Goal: Complete application form

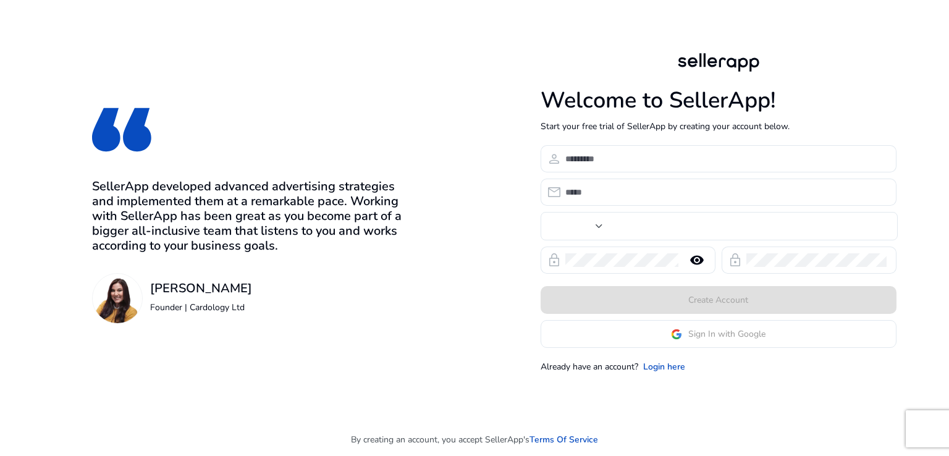
type input "***"
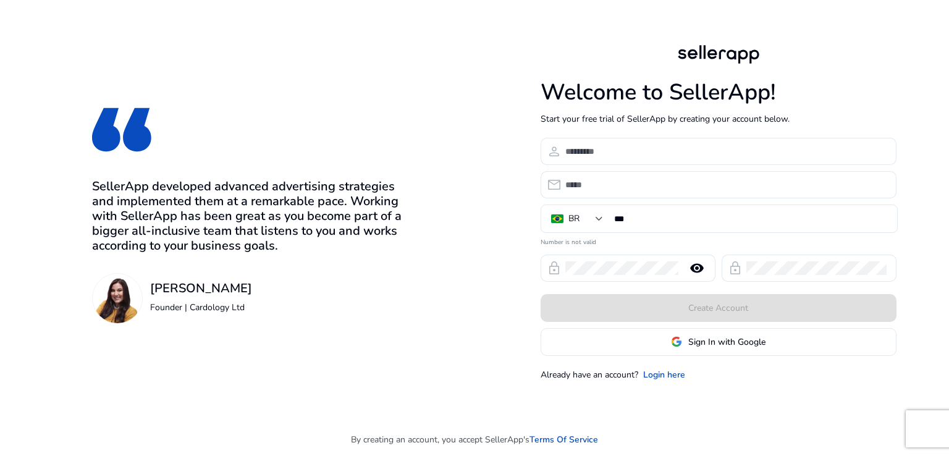
click at [730, 50] on div at bounding box center [718, 54] width 89 height 25
click at [677, 375] on link "Login here" at bounding box center [664, 374] width 42 height 13
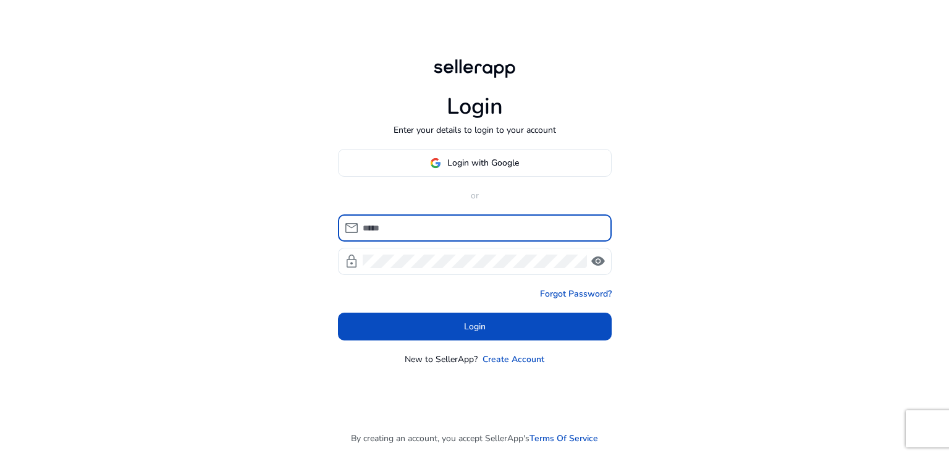
click at [403, 227] on input at bounding box center [482, 228] width 239 height 14
type input "**********"
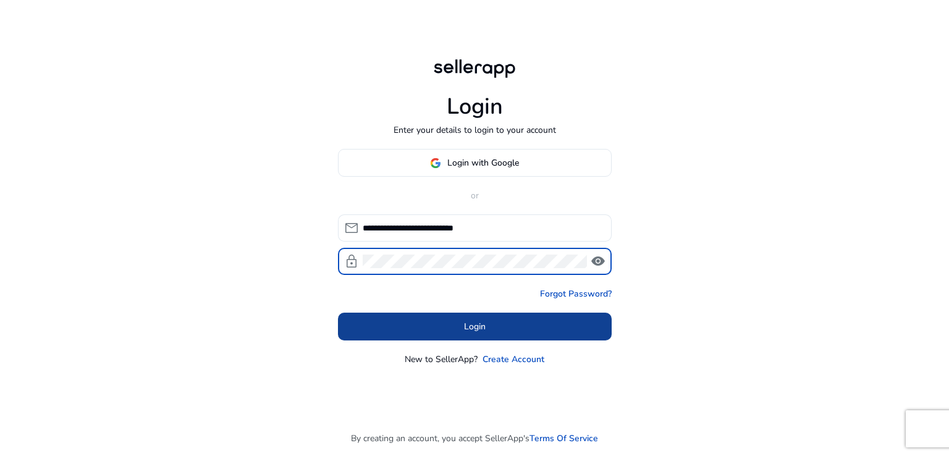
click at [451, 320] on span at bounding box center [475, 327] width 274 height 30
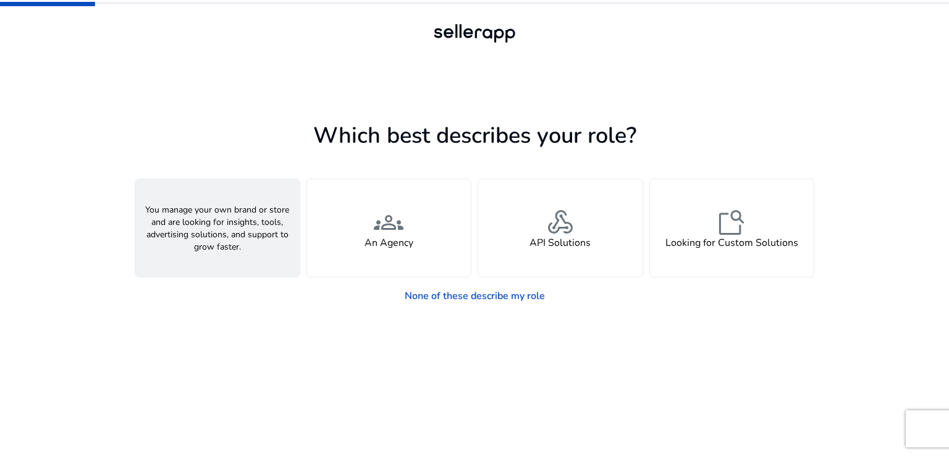
click at [234, 235] on div "person A Seller" at bounding box center [217, 228] width 164 height 98
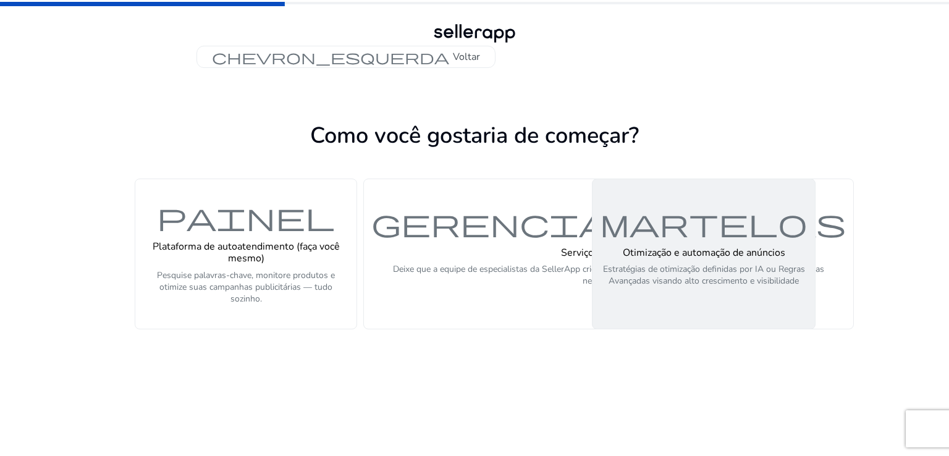
click at [725, 257] on font "Otimização e automação de anúncios" at bounding box center [704, 253] width 163 height 14
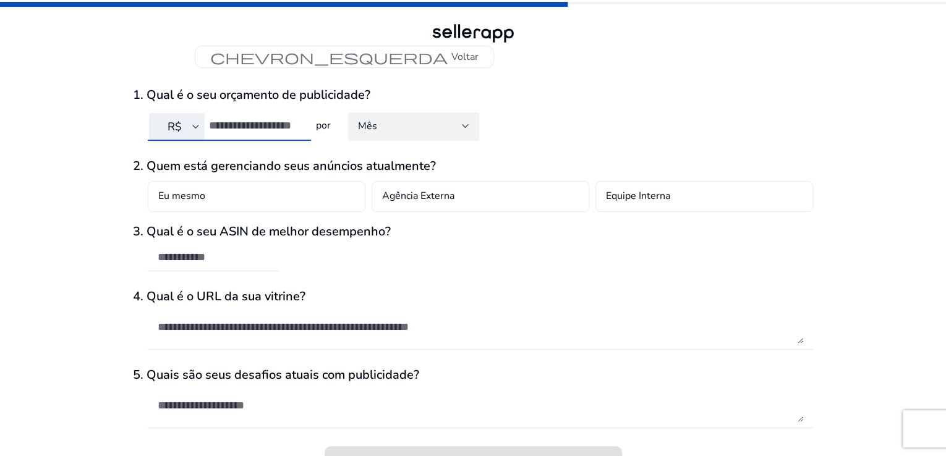
click at [262, 123] on input "number" at bounding box center [255, 126] width 92 height 14
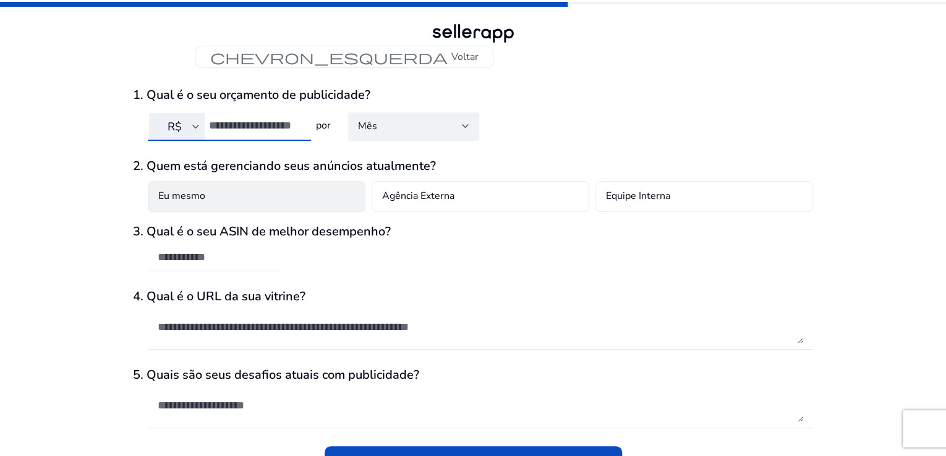
type input "***"
click at [198, 196] on font "Eu mesmo" at bounding box center [181, 196] width 47 height 14
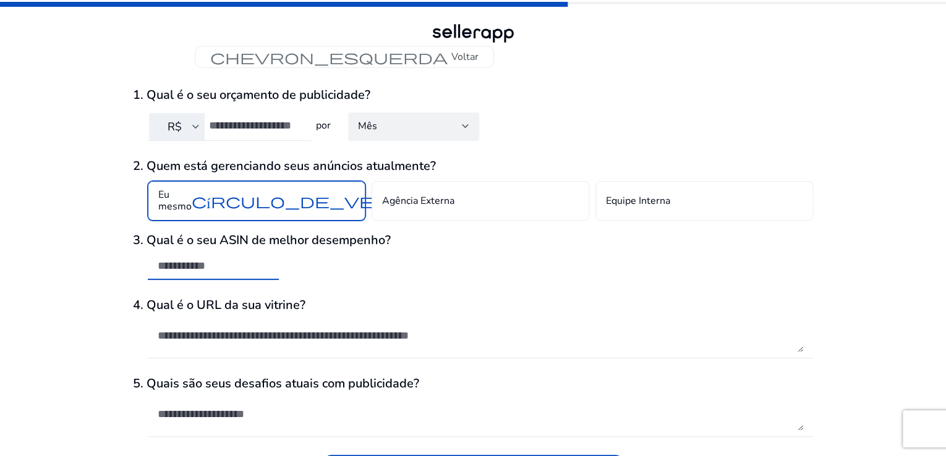
click at [261, 270] on input "text" at bounding box center [213, 266] width 111 height 14
click at [208, 265] on input "text" at bounding box center [213, 266] width 111 height 14
click at [398, 270] on div "3. Qual é o seu ASIN de melhor desempenho?" at bounding box center [473, 263] width 680 height 60
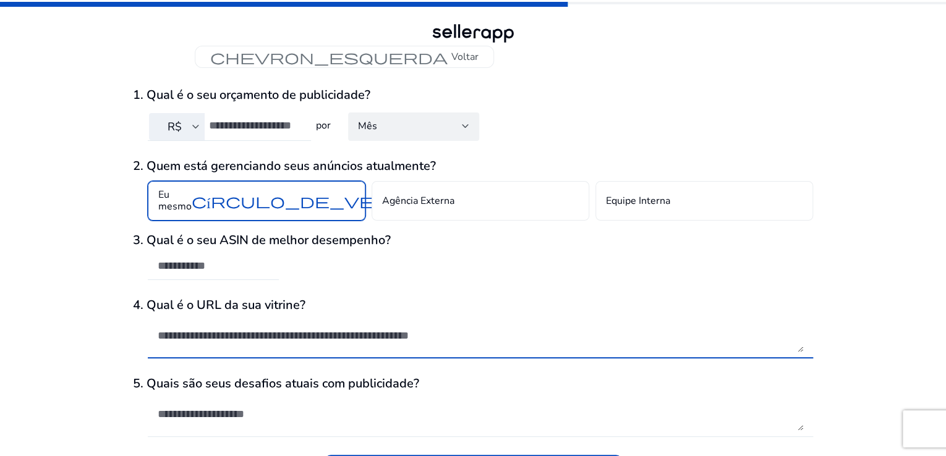
click at [250, 335] on textarea at bounding box center [480, 335] width 645 height 33
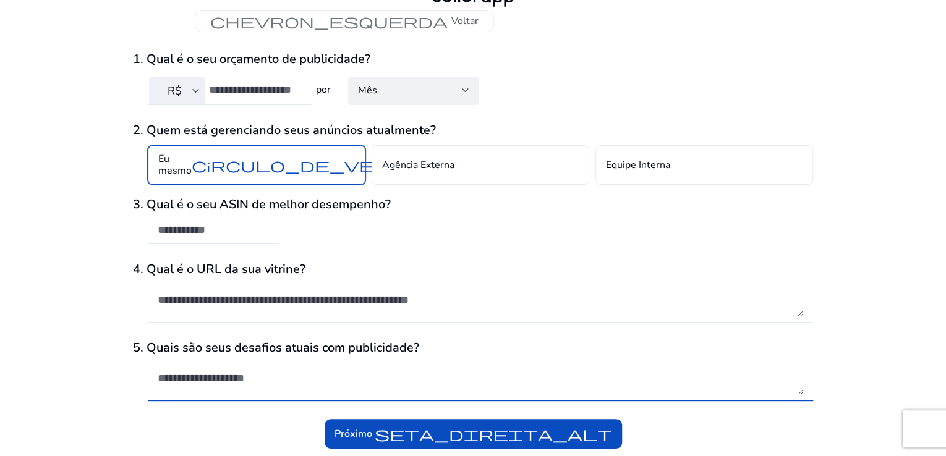
click at [227, 378] on textarea at bounding box center [480, 378] width 645 height 33
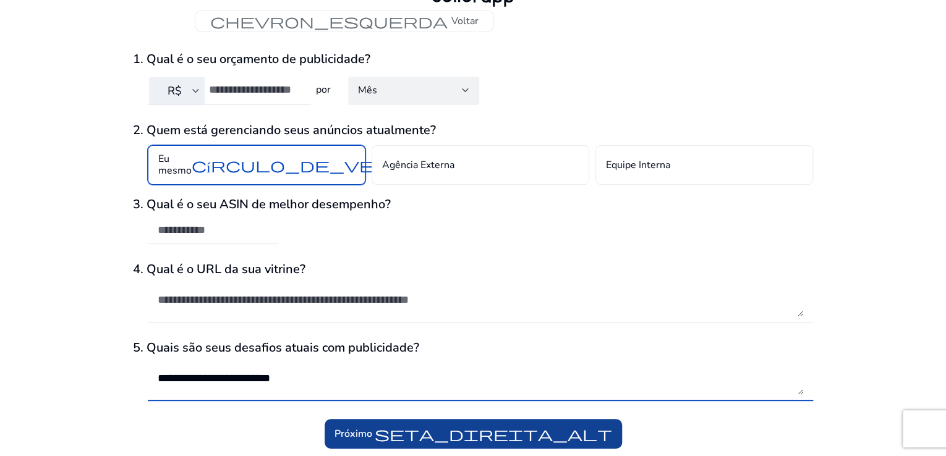
type textarea "**********"
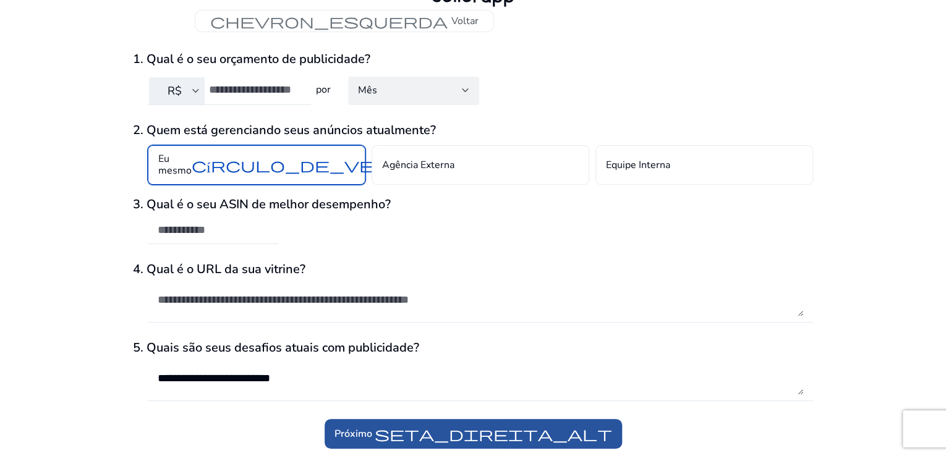
click at [407, 431] on font "seta_direita_alt" at bounding box center [493, 433] width 237 height 17
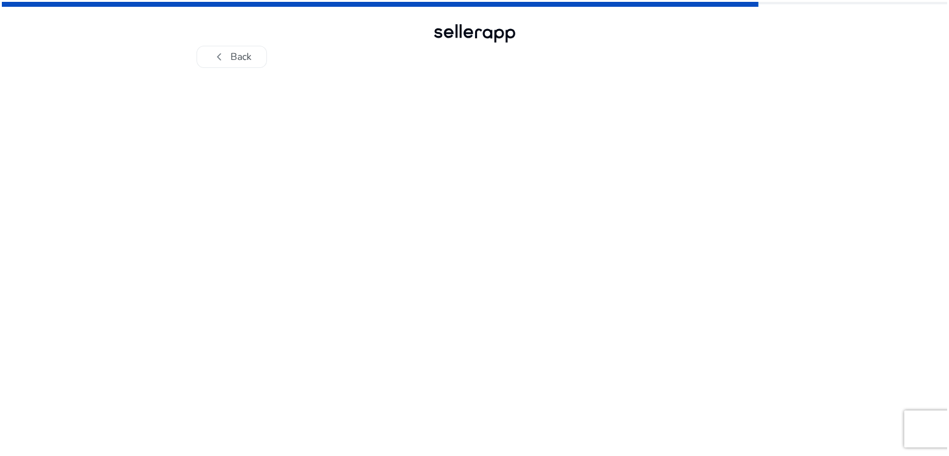
scroll to position [0, 0]
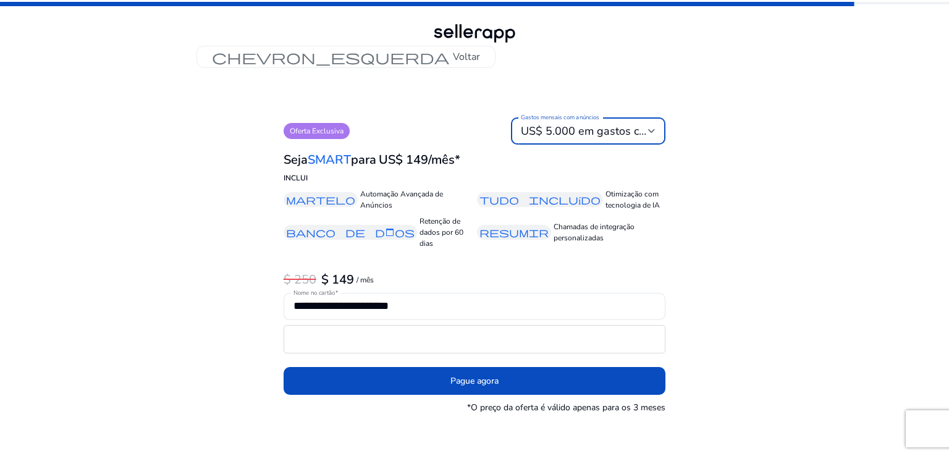
click at [582, 131] on font "US$ 5.000 em gastos com anúncios/mês" at bounding box center [623, 131] width 204 height 15
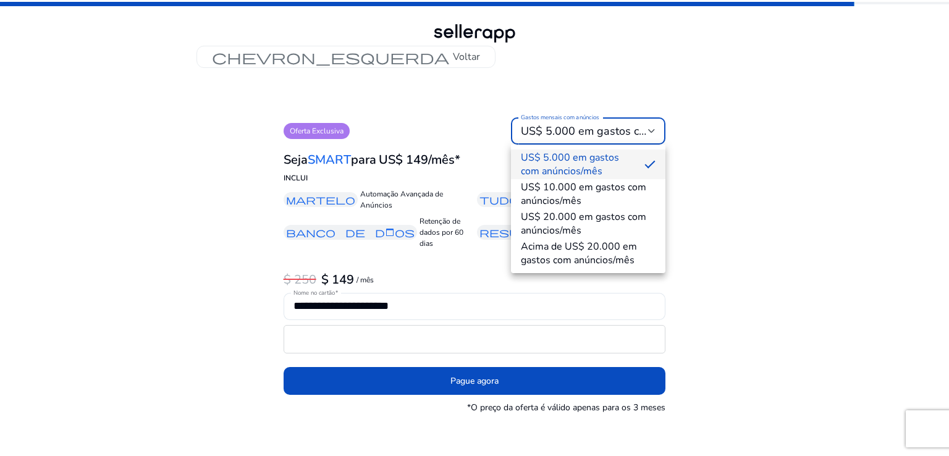
click at [582, 131] on div at bounding box center [474, 228] width 949 height 456
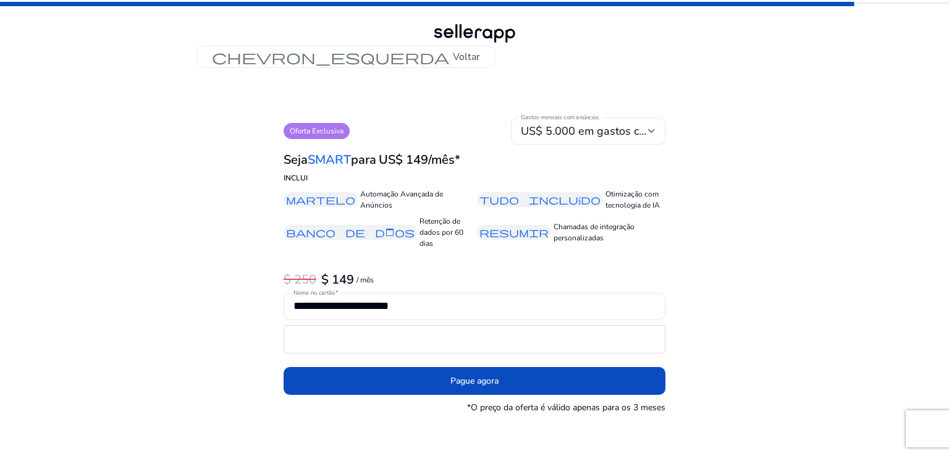
drag, startPoint x: 465, startPoint y: 30, endPoint x: 467, endPoint y: 36, distance: 6.5
click at [465, 30] on div at bounding box center [474, 33] width 89 height 25
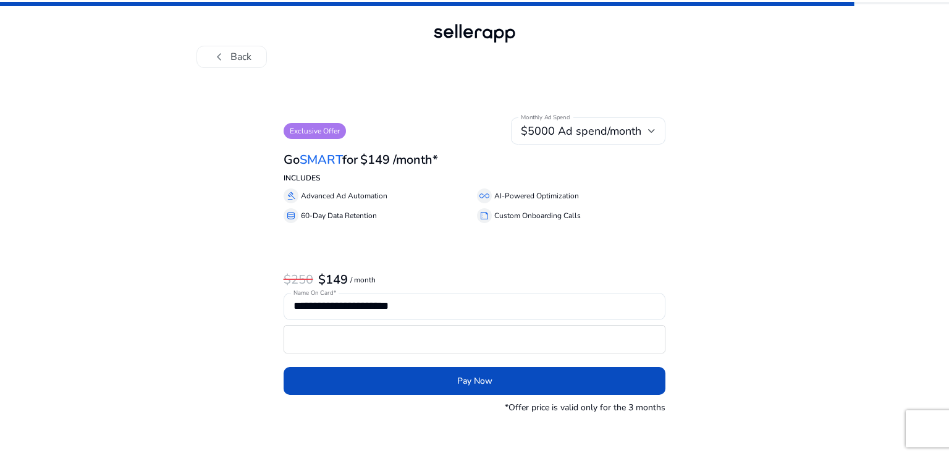
click at [423, 75] on div "**********" at bounding box center [475, 262] width 680 height 388
click at [240, 57] on button "chevron_left Back" at bounding box center [232, 57] width 70 height 22
click at [467, 33] on div at bounding box center [474, 33] width 89 height 25
click at [237, 56] on button "chevron_left Back" at bounding box center [232, 57] width 70 height 22
